Goal: Check status: Check status

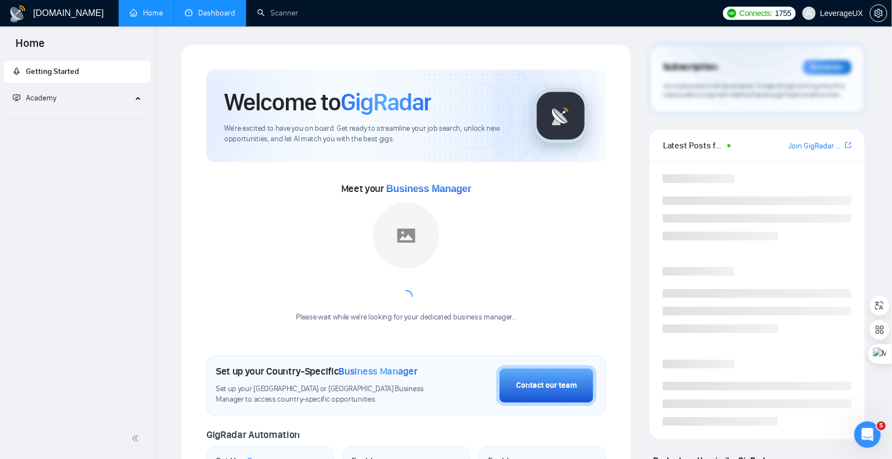
click at [215, 18] on link "Dashboard" at bounding box center [210, 12] width 50 height 9
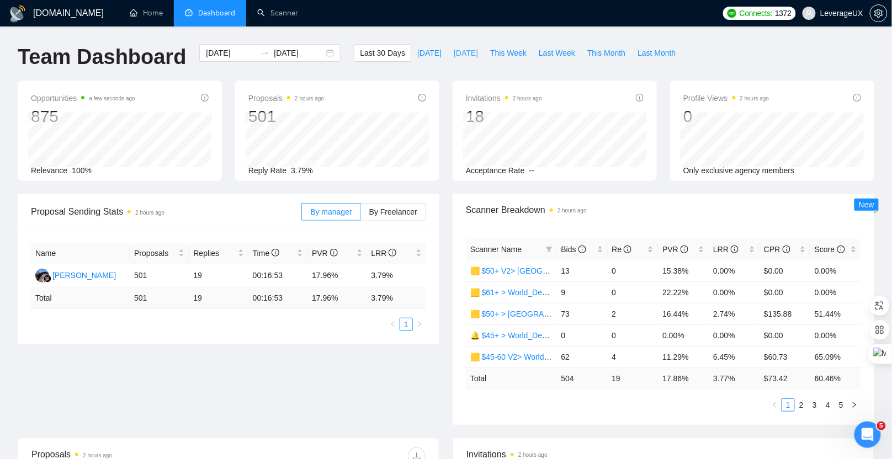
click at [476, 54] on span "[DATE]" at bounding box center [466, 53] width 24 height 12
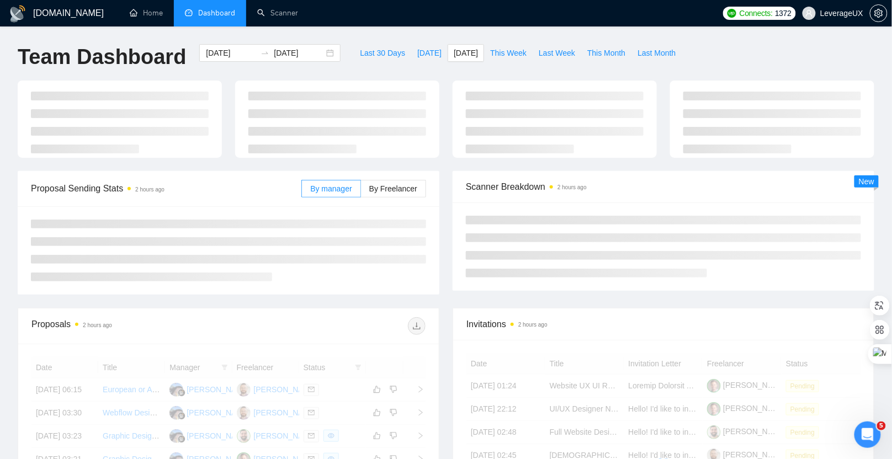
type input "[DATE]"
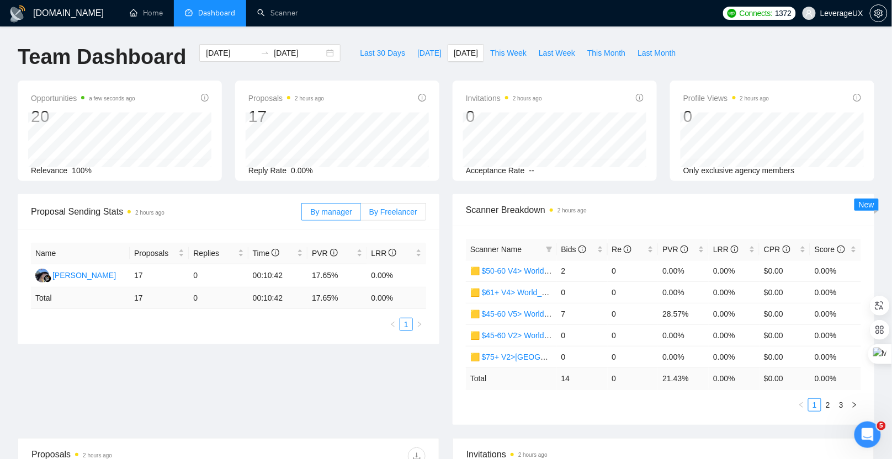
click at [415, 210] on span "By Freelancer" at bounding box center [393, 212] width 48 height 9
click at [361, 215] on input "By Freelancer" at bounding box center [361, 215] width 0 height 0
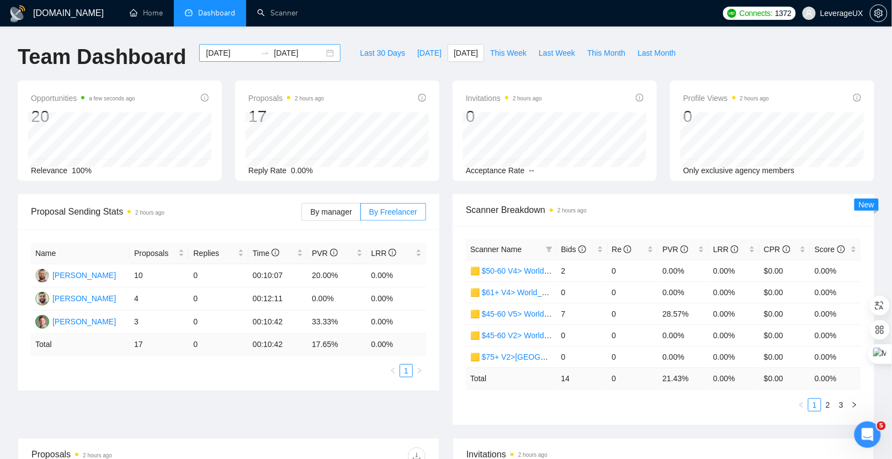
click at [326, 55] on div "[DATE] [DATE]" at bounding box center [269, 53] width 141 height 18
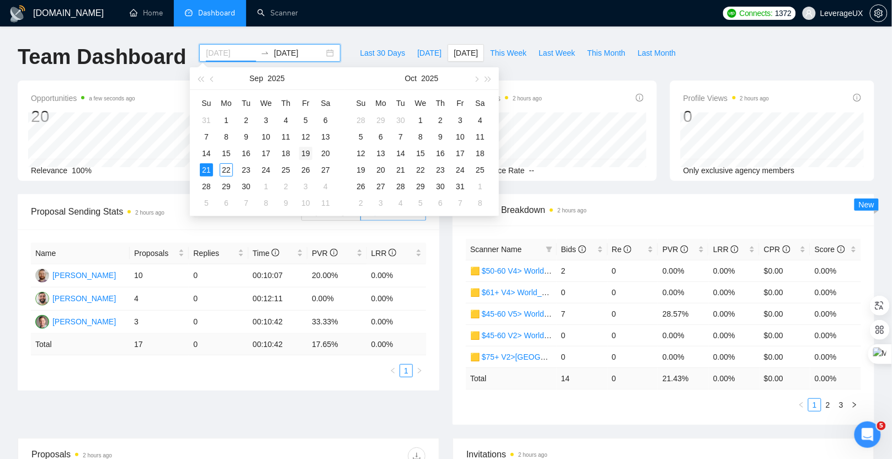
type input "[DATE]"
click at [309, 157] on div "19" at bounding box center [305, 153] width 13 height 13
type input "[DATE]"
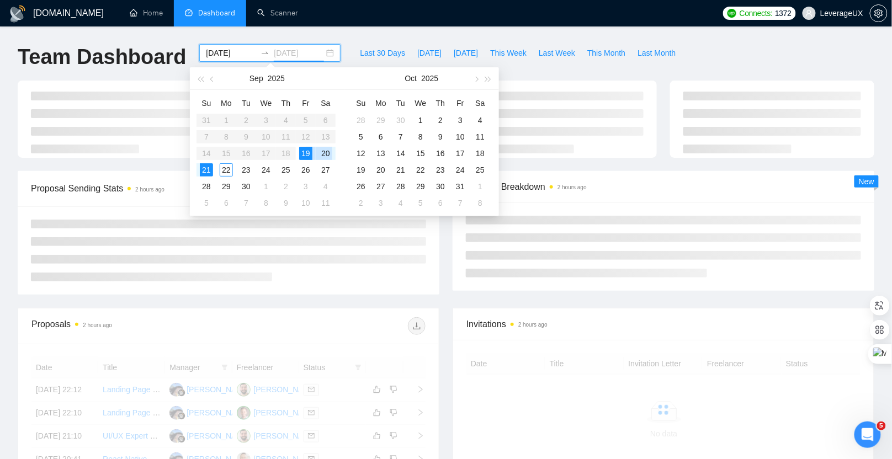
click at [329, 153] on div "20" at bounding box center [325, 153] width 13 height 13
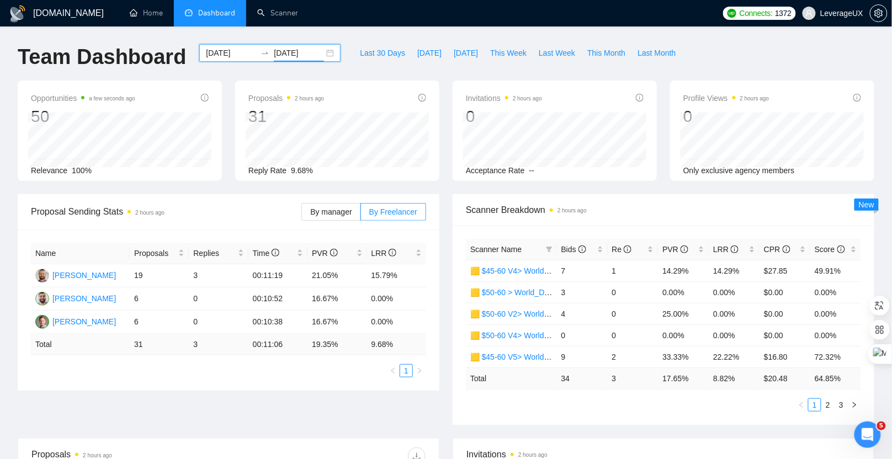
click at [322, 52] on div "[DATE] [DATE]" at bounding box center [269, 53] width 141 height 18
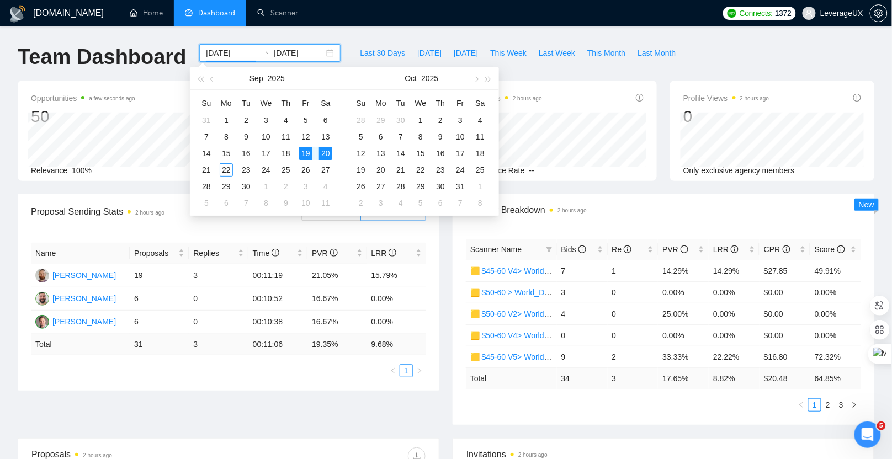
type input "[DATE]"
click at [326, 153] on div "20" at bounding box center [325, 153] width 13 height 13
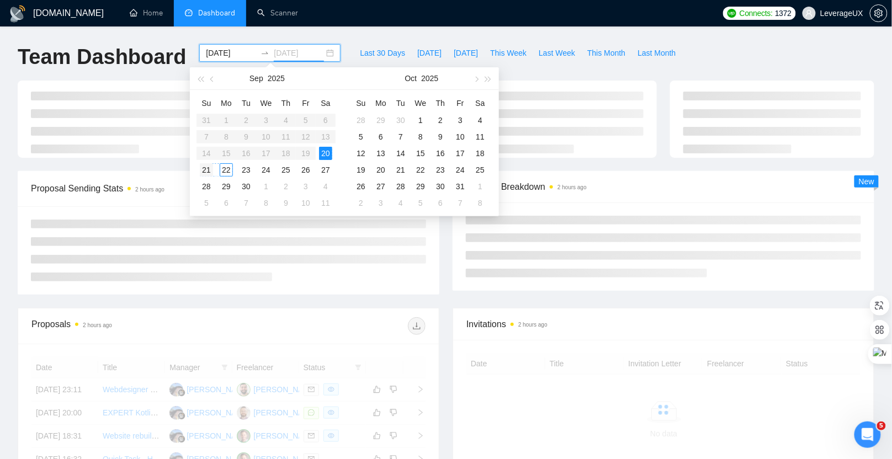
type input "[DATE]"
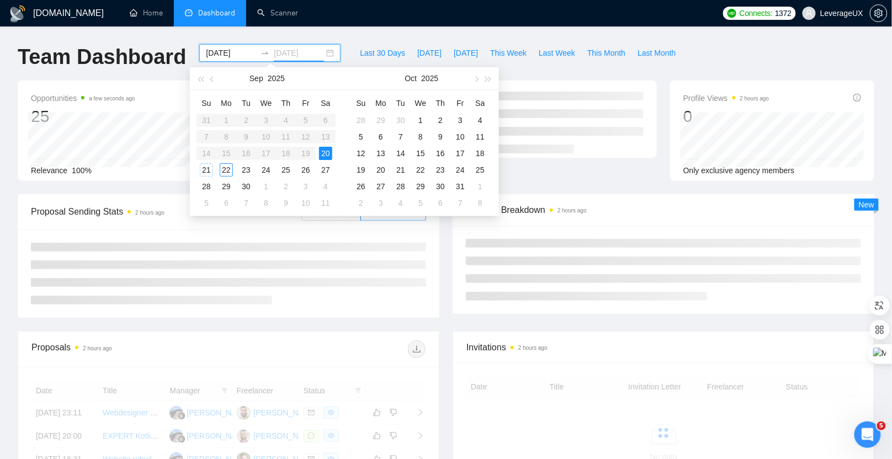
click at [202, 173] on div "21" at bounding box center [206, 169] width 13 height 13
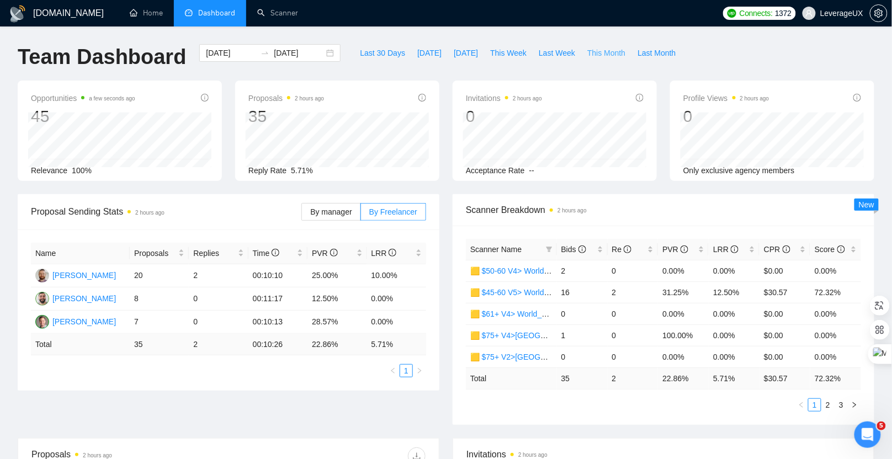
click at [604, 44] on div "[DOMAIN_NAME] Home Dashboard Scanner Connects: 1372 LeverageUX Team Dashboard […" at bounding box center [446, 437] width 892 height 875
click at [604, 47] on span "This Month" at bounding box center [606, 53] width 38 height 12
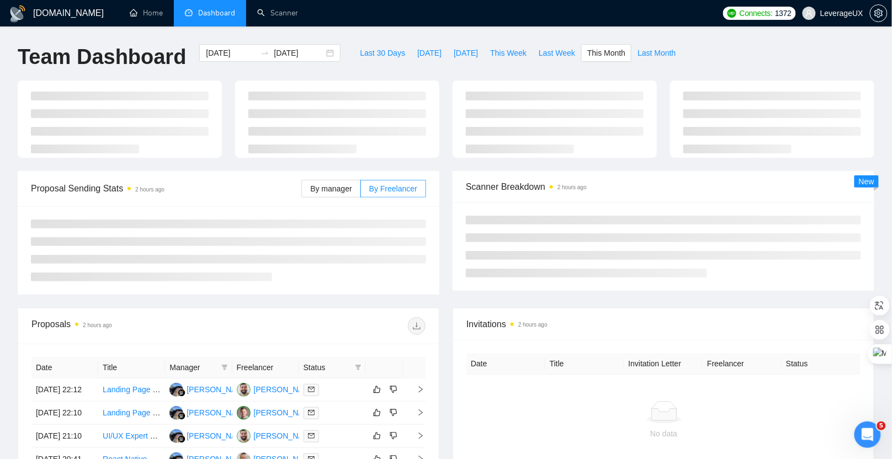
type input "[DATE]"
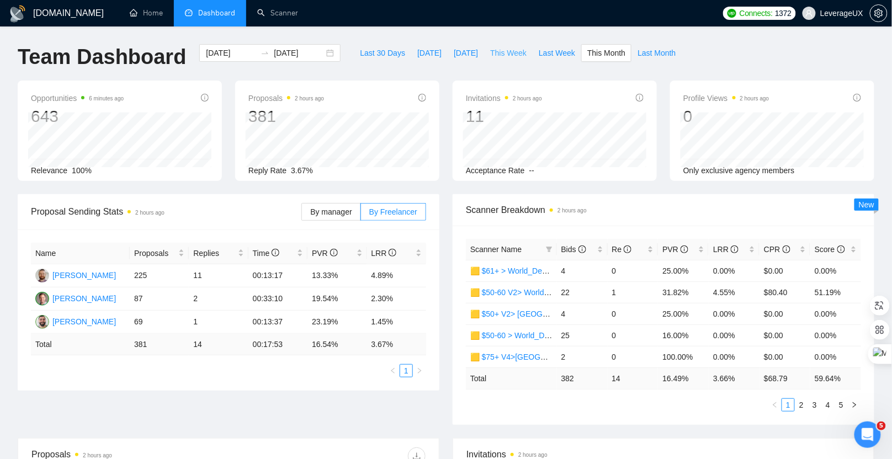
drag, startPoint x: 506, startPoint y: 52, endPoint x: 510, endPoint y: 72, distance: 20.1
click at [507, 52] on span "This Week" at bounding box center [508, 53] width 36 height 12
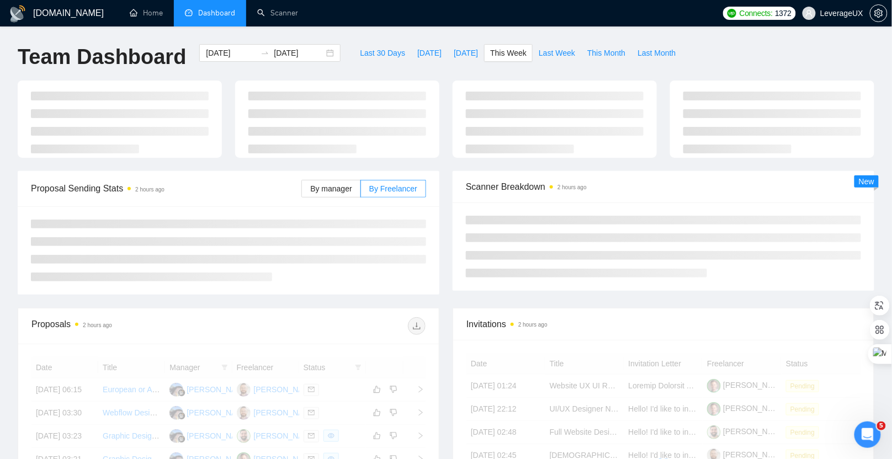
type input "[DATE]"
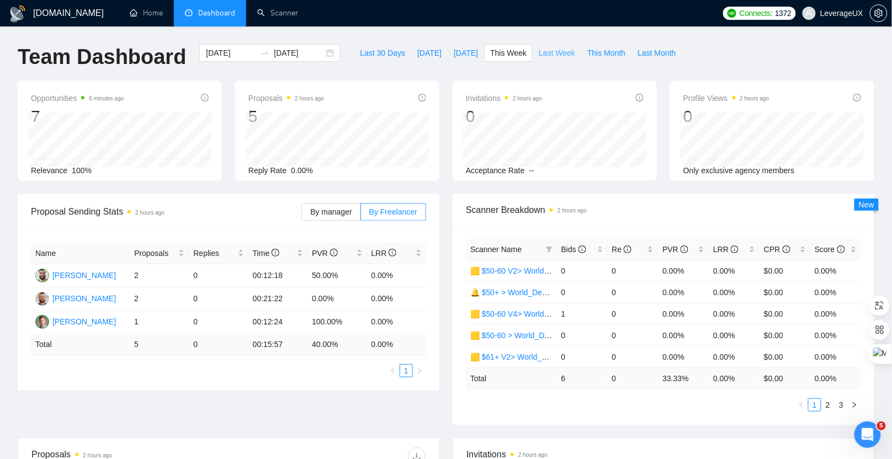
click at [566, 56] on span "Last Week" at bounding box center [557, 53] width 36 height 12
type input "[DATE]"
click at [579, 251] on icon "info-circle" at bounding box center [583, 250] width 8 height 8
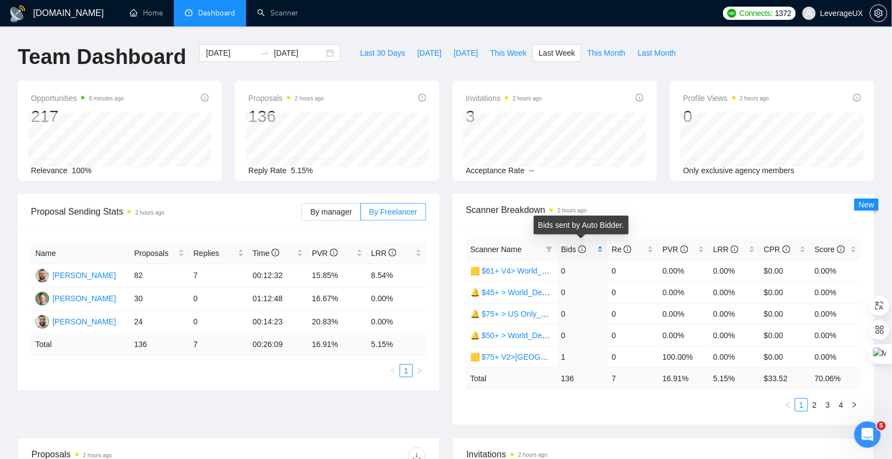
click at [578, 251] on span "Bids" at bounding box center [573, 249] width 25 height 9
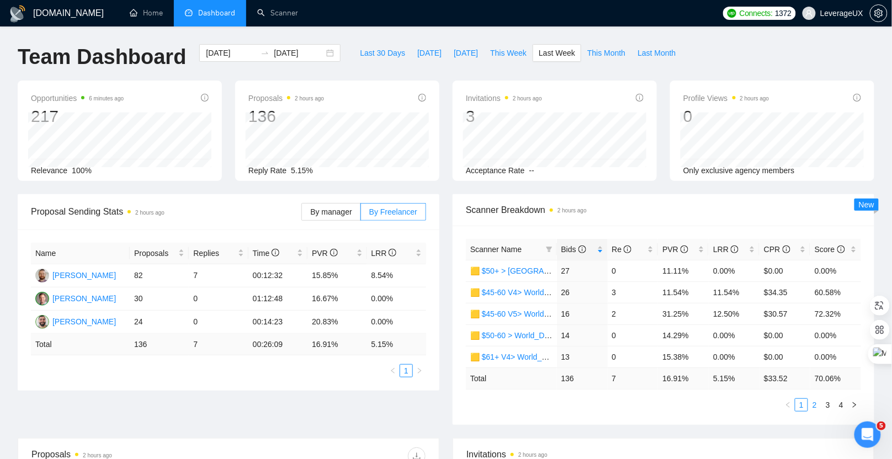
click at [816, 405] on link "2" at bounding box center [815, 405] width 12 height 12
click at [830, 401] on link "3" at bounding box center [828, 405] width 12 height 12
